Goal: Information Seeking & Learning: Compare options

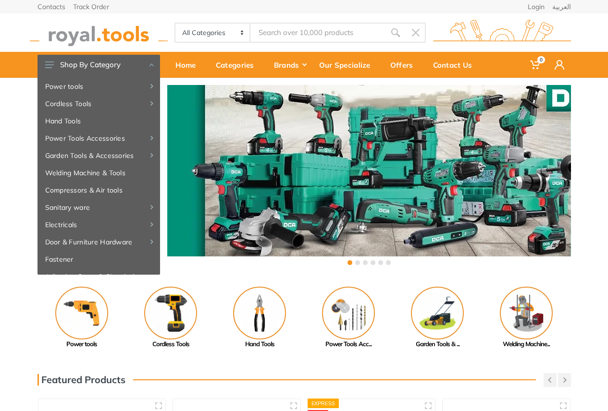
click at [239, 32] on select "All Categories Power tools Cordless Tools Hand Tools Power Tools Accessories Ga…" at bounding box center [212, 33] width 75 height 18
select select "4"
click at [175, 24] on select "All Categories Power tools Cordless Tools Hand Tools Power Tools Accessories Ga…" at bounding box center [212, 33] width 75 height 18
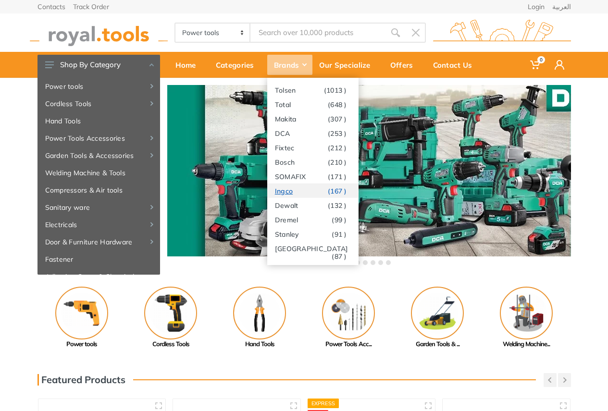
click at [294, 191] on link "Ingco (167 )" at bounding box center [312, 191] width 91 height 14
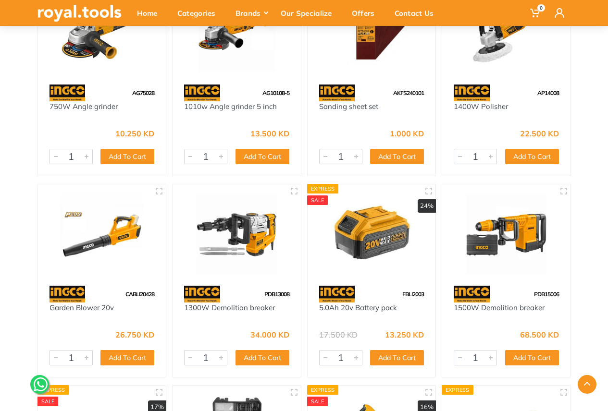
scroll to position [3701, 0]
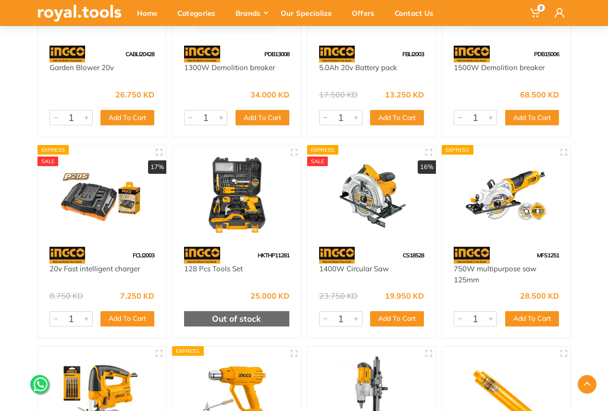
click at [385, 212] on img at bounding box center [371, 195] width 111 height 83
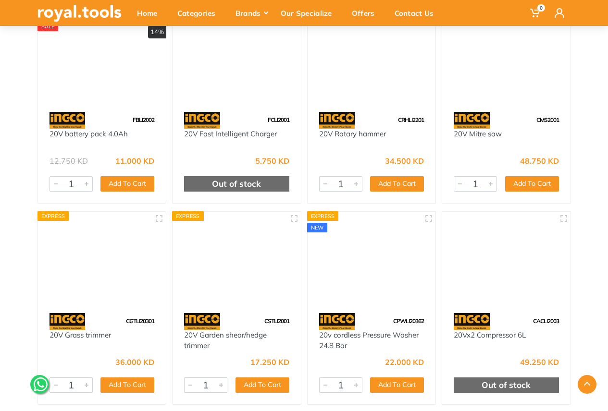
scroll to position [2819, 0]
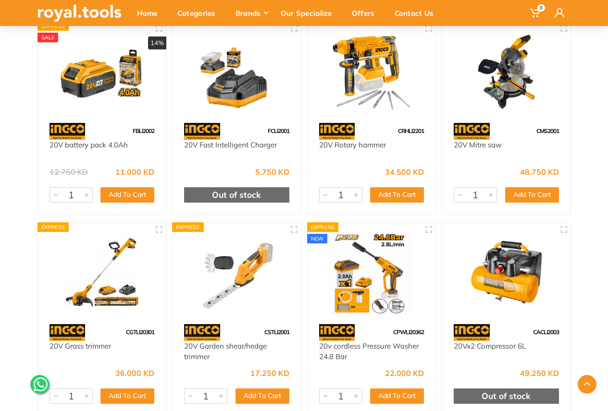
click at [499, 110] on img at bounding box center [506, 71] width 111 height 83
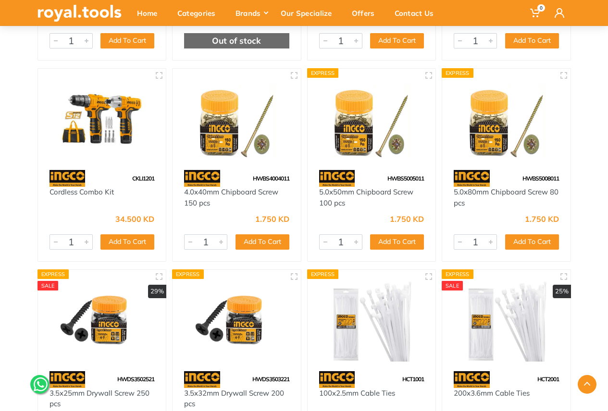
scroll to position [7211, 0]
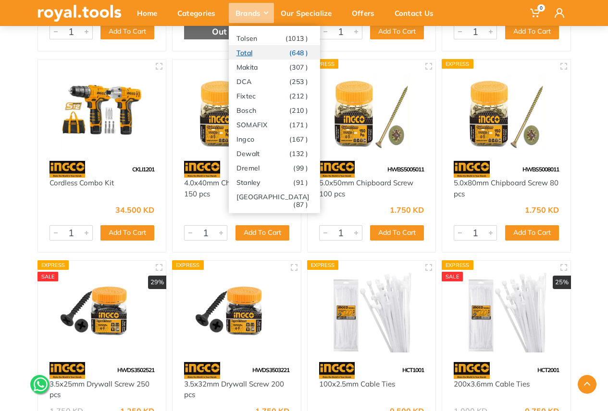
click at [267, 51] on link "Total (648 )" at bounding box center [274, 52] width 91 height 14
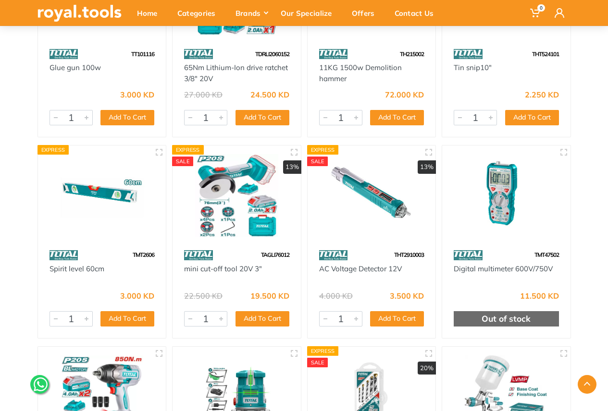
scroll to position [2500, 0]
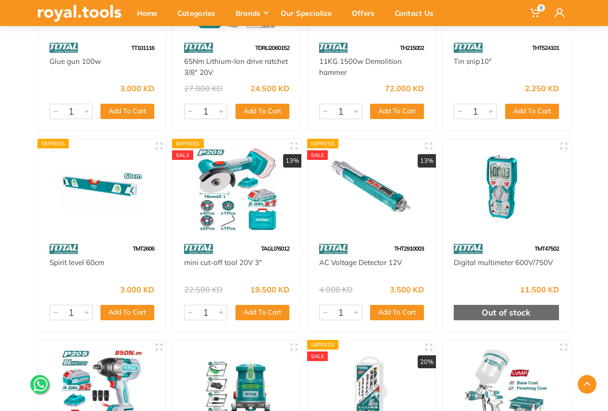
click at [242, 246] on div "TAGLI76012" at bounding box center [237, 249] width 128 height 17
click at [217, 190] on img at bounding box center [236, 189] width 111 height 83
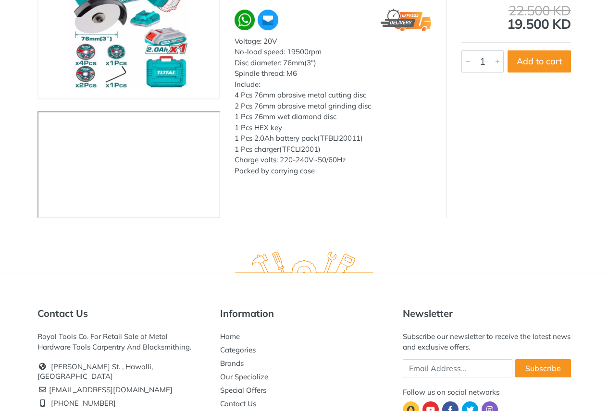
scroll to position [39, 0]
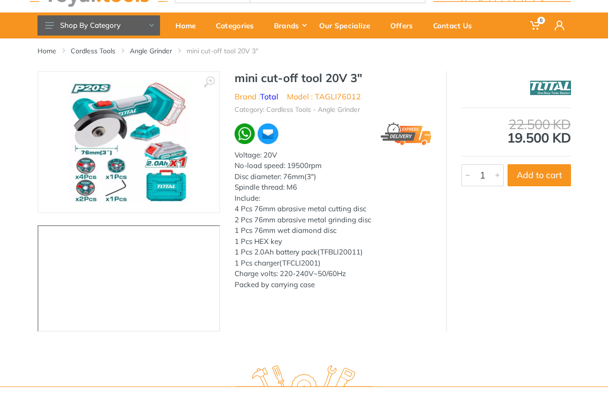
click at [129, 150] on img at bounding box center [128, 142] width 121 height 121
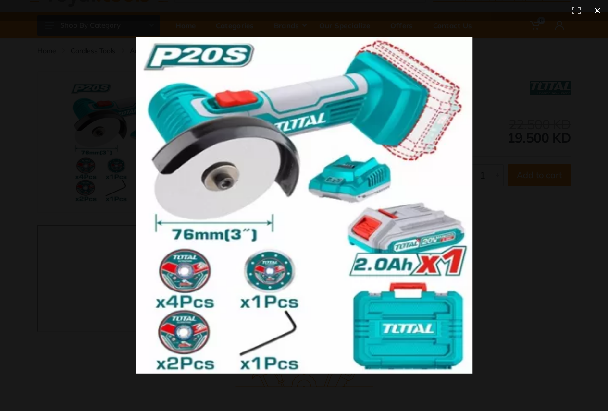
click at [598, 8] on button at bounding box center [597, 10] width 21 height 21
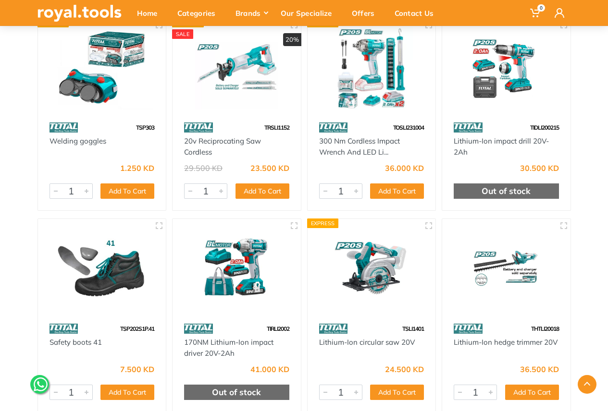
scroll to position [3444, 0]
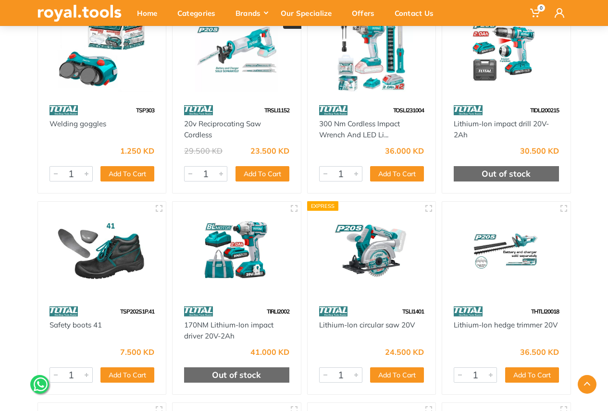
click at [383, 255] on img at bounding box center [371, 252] width 111 height 83
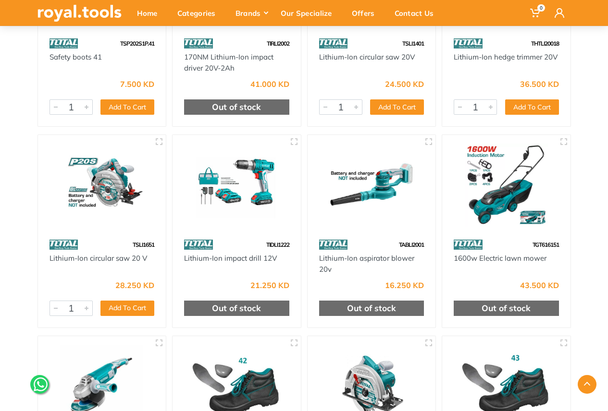
scroll to position [3732, 0]
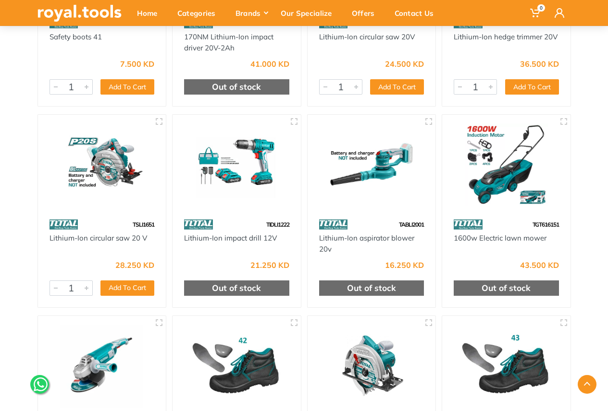
click at [103, 182] on img at bounding box center [102, 165] width 111 height 83
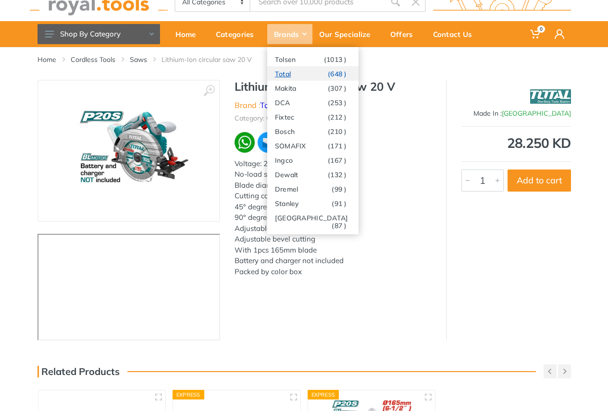
scroll to position [48, 0]
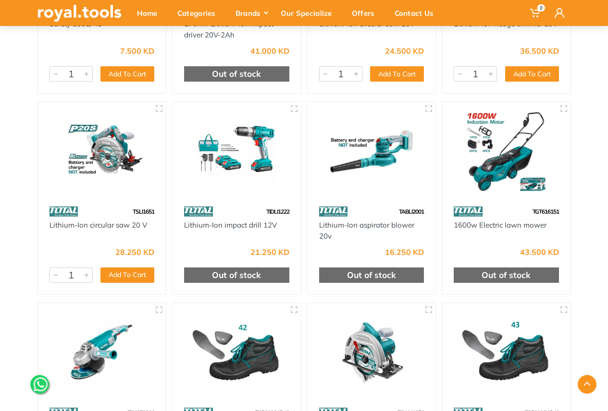
scroll to position [3876, 0]
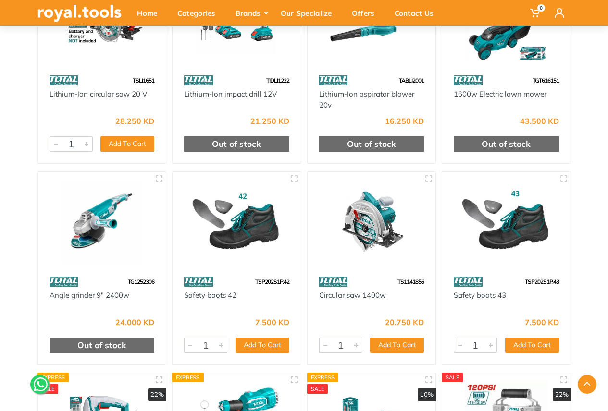
click at [377, 254] on img at bounding box center [371, 222] width 111 height 83
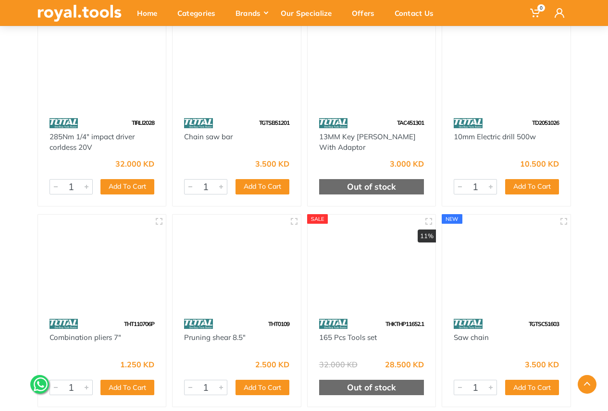
scroll to position [11327, 0]
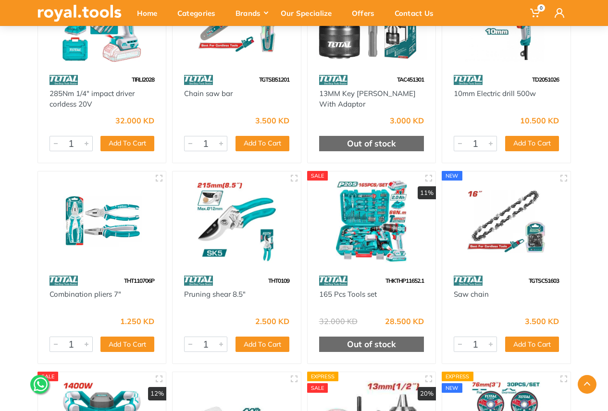
click at [377, 230] on img at bounding box center [371, 221] width 111 height 83
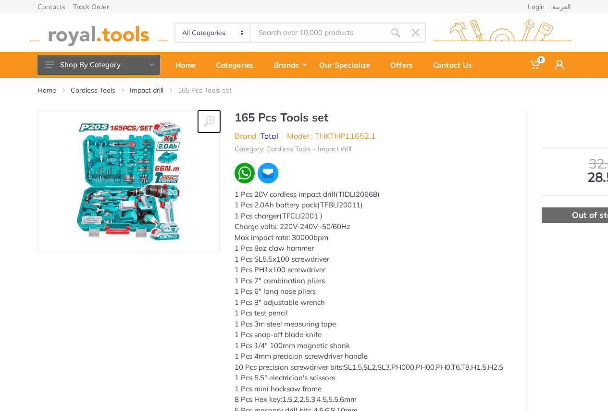
click at [210, 121] on use at bounding box center [208, 121] width 11 height 11
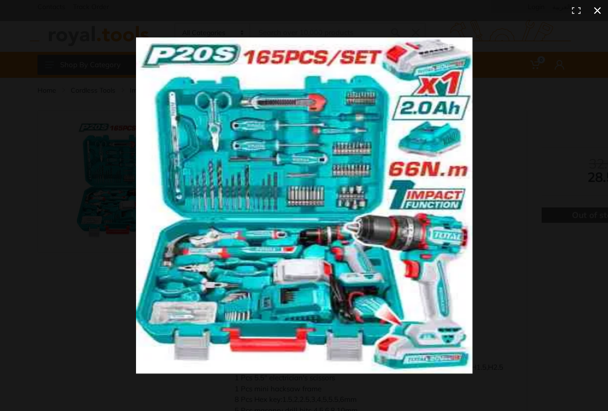
click at [599, 13] on button at bounding box center [597, 10] width 21 height 21
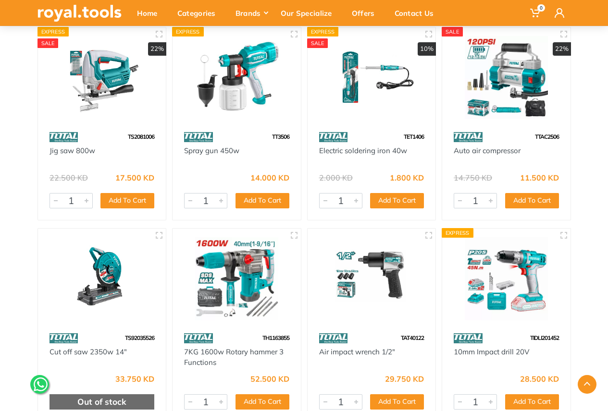
scroll to position [4165, 0]
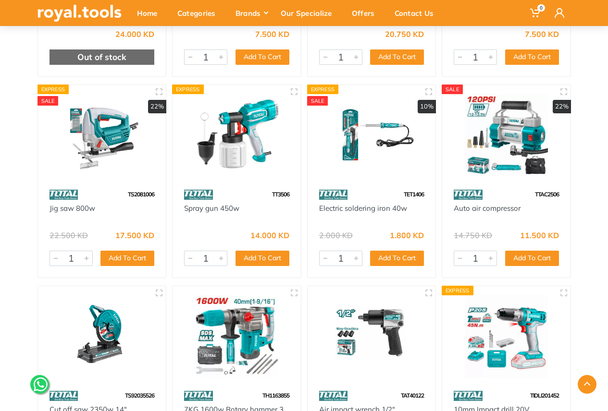
click at [351, 153] on img at bounding box center [371, 135] width 111 height 83
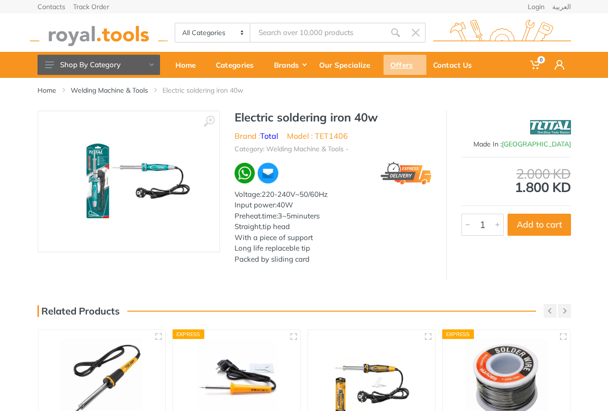
click at [401, 66] on div "Offers" at bounding box center [405, 65] width 43 height 20
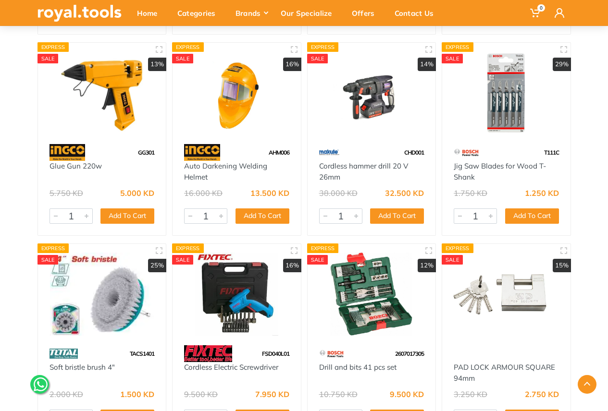
scroll to position [8460, 0]
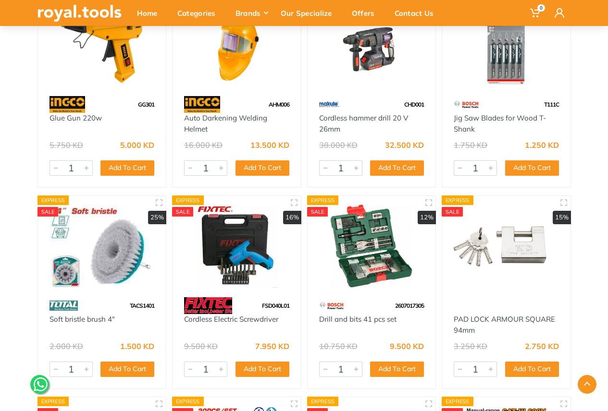
click at [387, 270] on img at bounding box center [371, 246] width 111 height 83
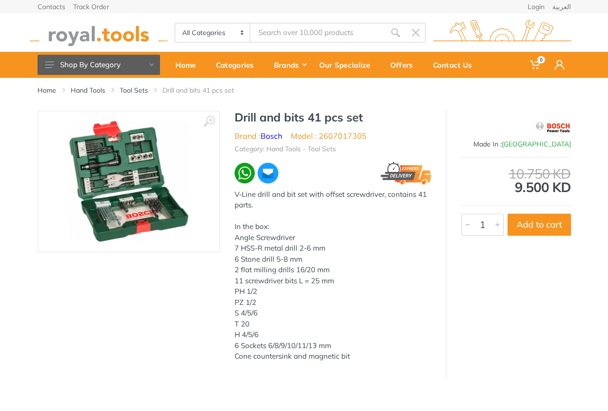
click at [134, 196] on img at bounding box center [128, 181] width 121 height 121
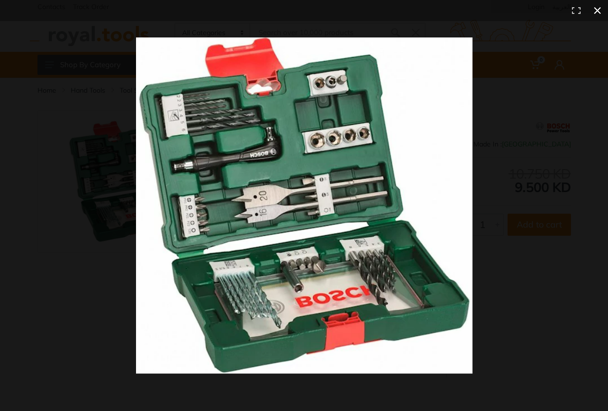
click at [597, 11] on button at bounding box center [597, 10] width 21 height 21
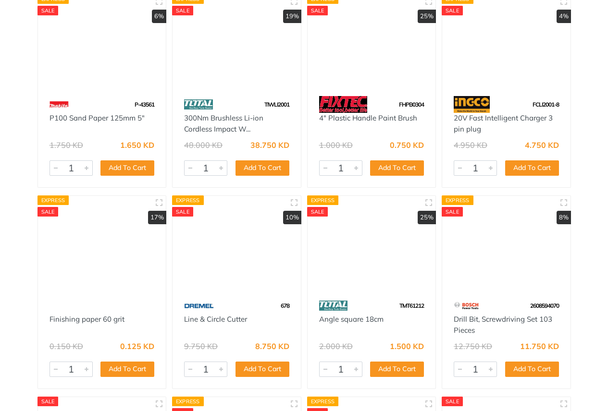
scroll to position [8653, 0]
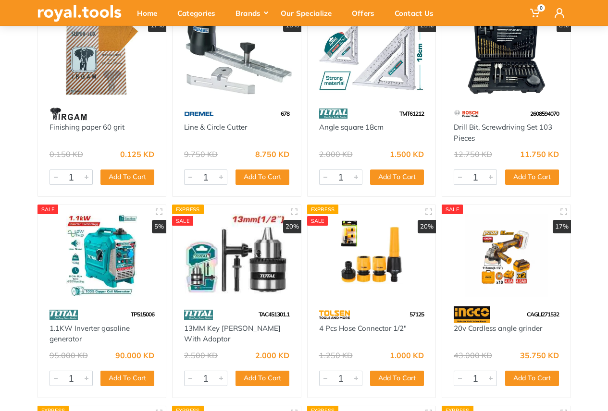
click at [118, 283] on img at bounding box center [102, 255] width 111 height 83
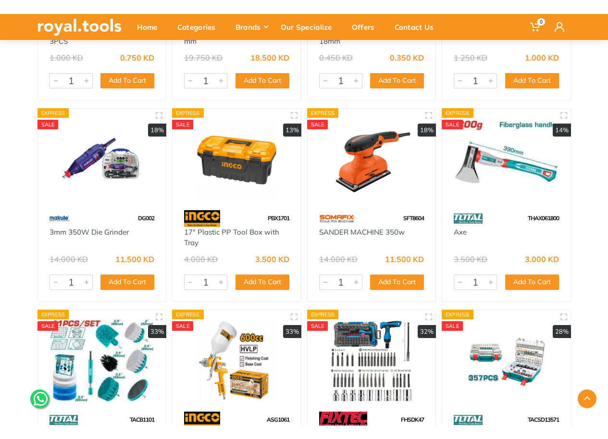
scroll to position [10768, 0]
